Goal: Check status: Check status

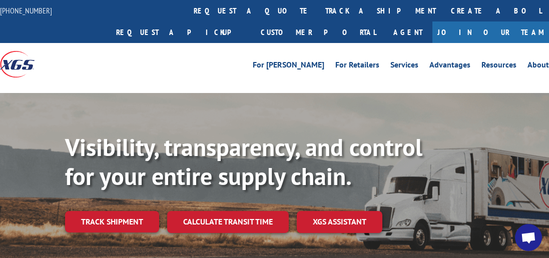
scroll to position [91, 0]
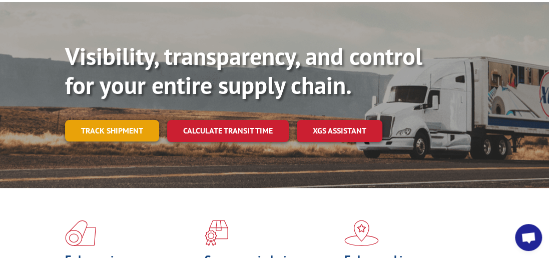
click at [108, 120] on link "Track shipment" at bounding box center [112, 130] width 94 height 21
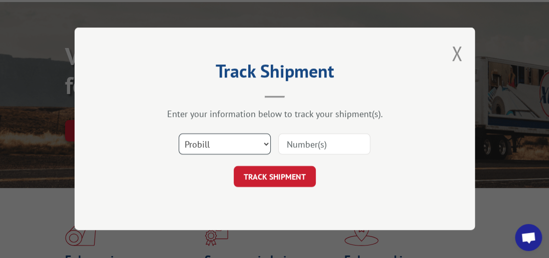
click at [268, 142] on select "Select category... Probill BOL PO" at bounding box center [225, 144] width 92 height 21
select select "bol"
click at [179, 134] on select "Select category... Probill BOL PO" at bounding box center [225, 144] width 92 height 21
click at [309, 145] on input at bounding box center [324, 144] width 92 height 21
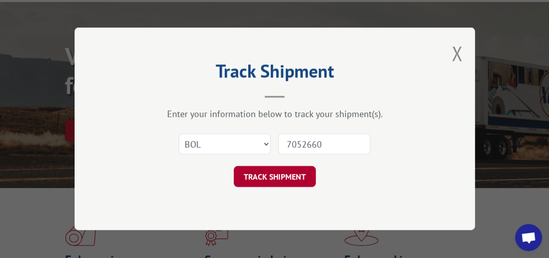
type input "7052660"
click at [266, 175] on button "TRACK SHIPMENT" at bounding box center [275, 177] width 82 height 21
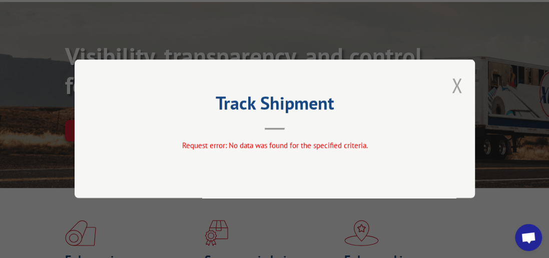
click at [458, 82] on button "Close modal" at bounding box center [456, 85] width 11 height 27
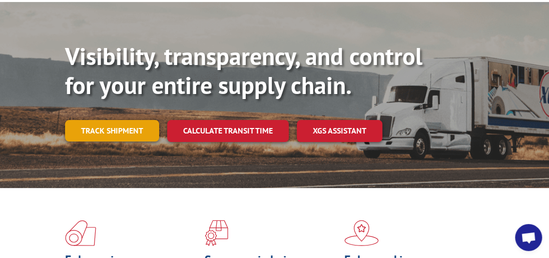
click at [116, 120] on link "Track shipment" at bounding box center [112, 130] width 94 height 21
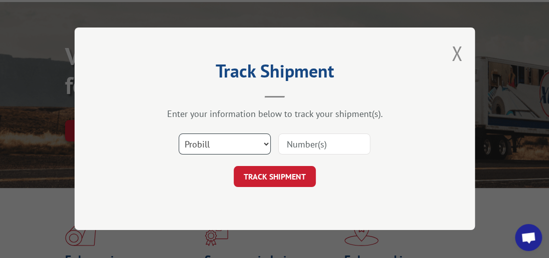
drag, startPoint x: 264, startPoint y: 144, endPoint x: 228, endPoint y: 154, distance: 37.4
click at [264, 144] on select "Select category... Probill BOL PO" at bounding box center [225, 144] width 92 height 21
select select "bol"
click at [179, 134] on select "Select category... Probill BOL PO" at bounding box center [225, 144] width 92 height 21
click at [294, 143] on input at bounding box center [324, 144] width 92 height 21
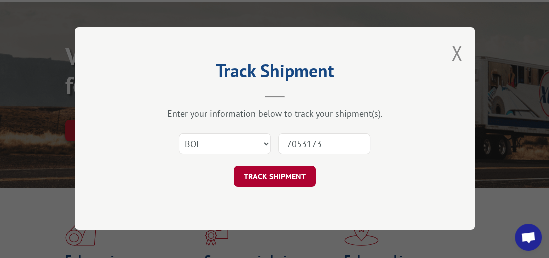
type input "7053173"
click at [250, 183] on button "TRACK SHIPMENT" at bounding box center [275, 177] width 82 height 21
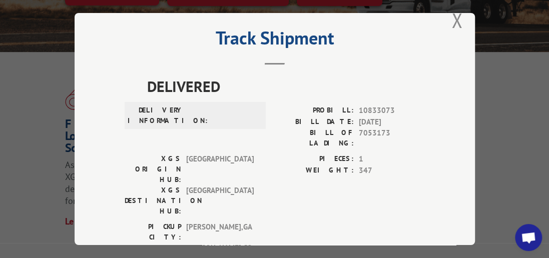
scroll to position [0, 0]
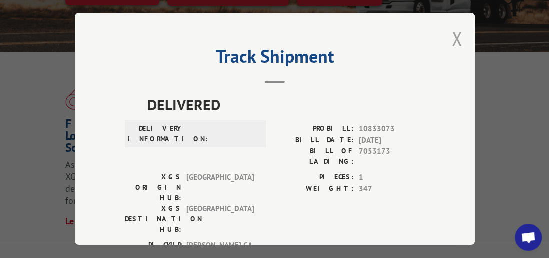
click at [455, 34] on button "Close modal" at bounding box center [456, 39] width 11 height 27
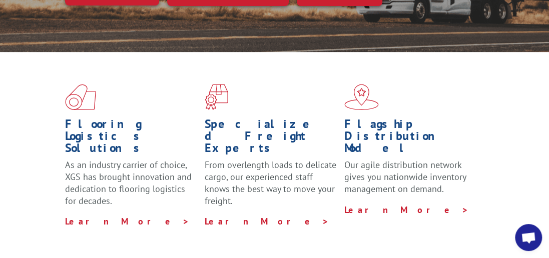
scroll to position [71, 0]
